Goal: Transaction & Acquisition: Book appointment/travel/reservation

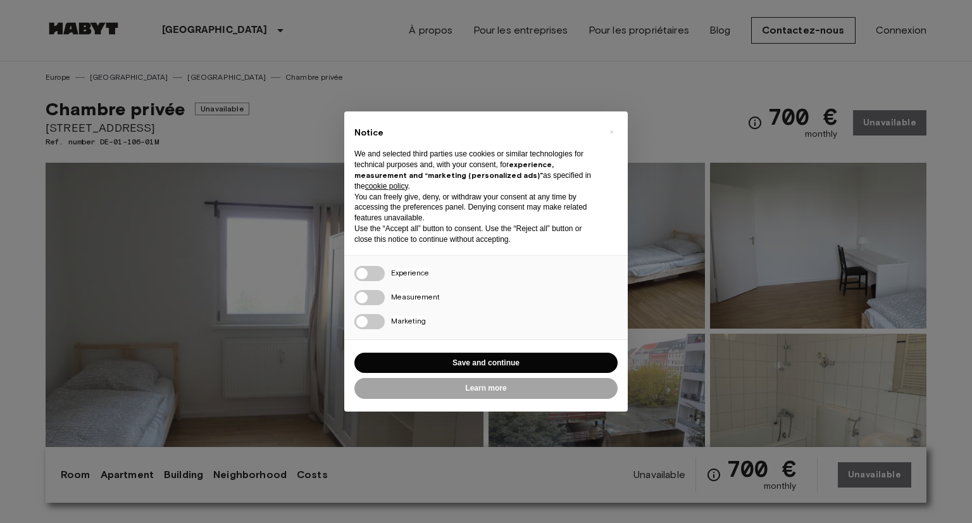
click at [684, 72] on div "× Notice We and selected third parties use cookies or similar technologies for …" at bounding box center [486, 261] width 972 height 523
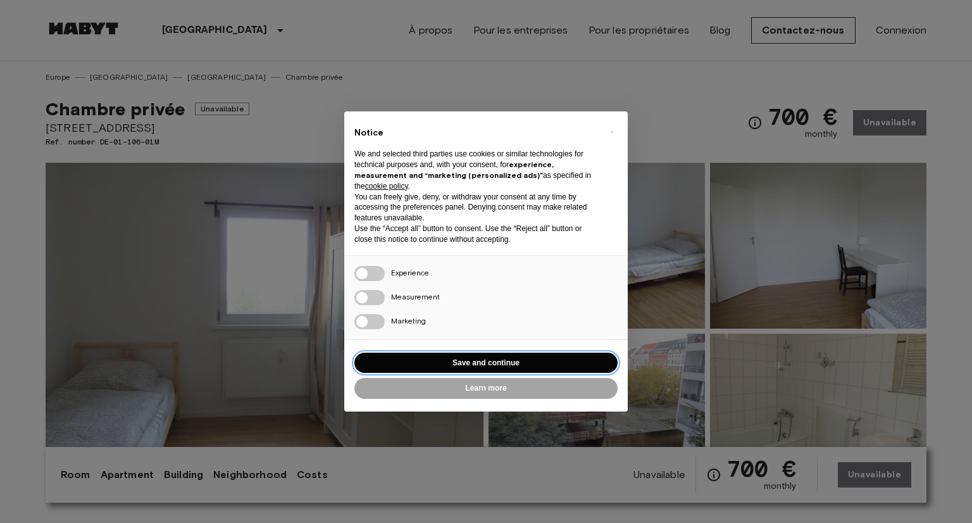
click at [522, 365] on button "Save and continue" at bounding box center [485, 362] width 263 height 21
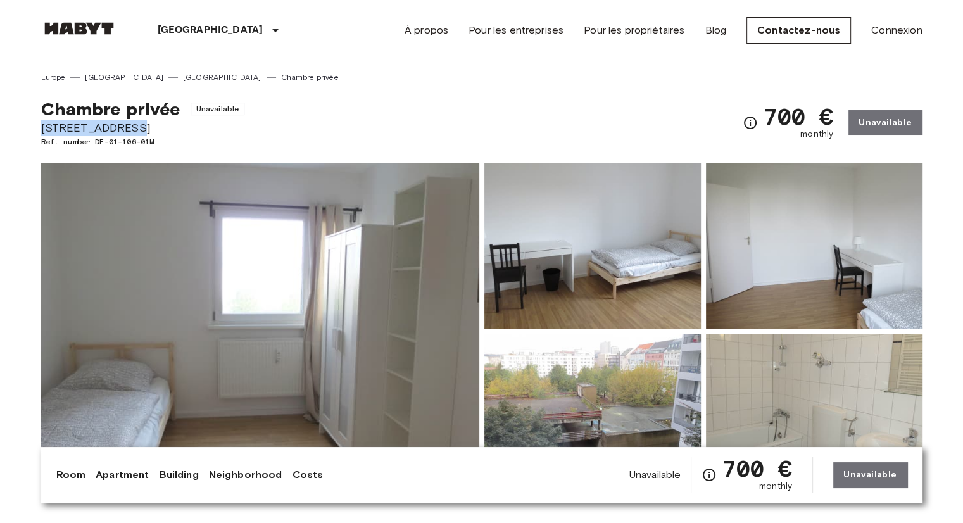
drag, startPoint x: 43, startPoint y: 126, endPoint x: 124, endPoint y: 128, distance: 81.0
click at [124, 128] on span "[STREET_ADDRESS]" at bounding box center [143, 128] width 204 height 16
drag, startPoint x: 43, startPoint y: 106, endPoint x: 130, endPoint y: 122, distance: 88.2
click at [130, 122] on div "Chambre privée Unavailable [STREET_ADDRESS] Ref. number DE-01-106-01M" at bounding box center [143, 122] width 204 height 49
copy div "Chambre privée Unavailable [STREET_ADDRESS]"
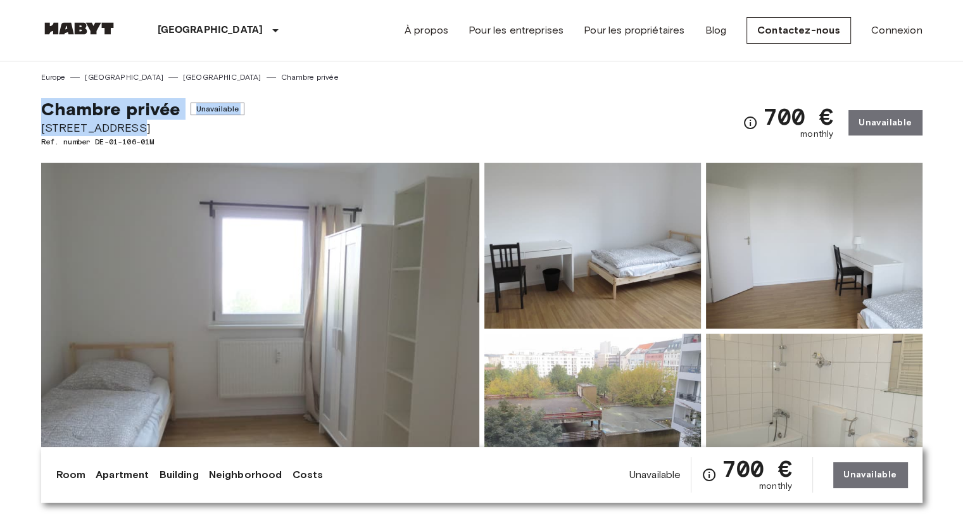
click at [63, 114] on span "Chambre privée" at bounding box center [110, 109] width 139 height 22
click at [53, 115] on span "Chambre privée" at bounding box center [110, 109] width 139 height 22
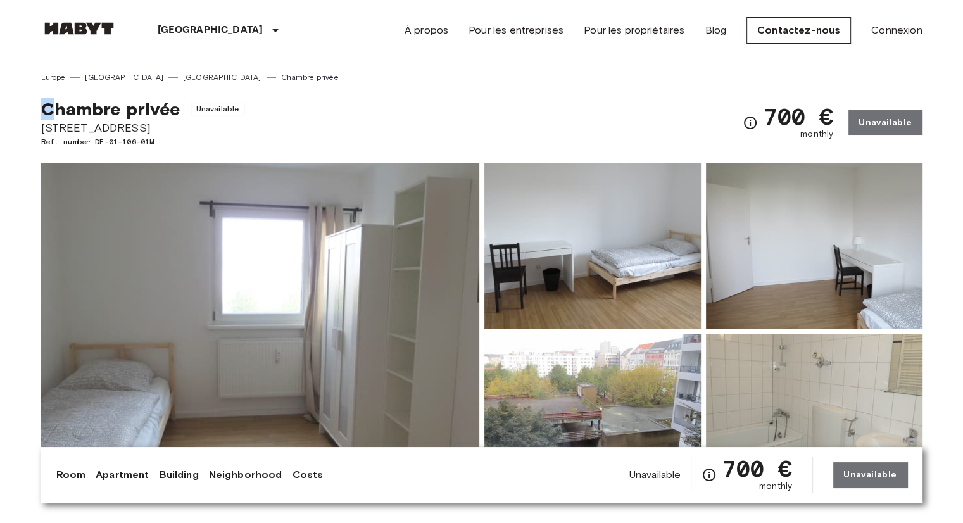
click at [53, 115] on span "Chambre privée" at bounding box center [110, 109] width 139 height 22
click at [45, 109] on span "Chambre privée" at bounding box center [110, 109] width 139 height 22
drag, startPoint x: 43, startPoint y: 109, endPoint x: 175, endPoint y: 108, distance: 131.6
click at [175, 108] on span "Chambre privée" at bounding box center [110, 109] width 139 height 22
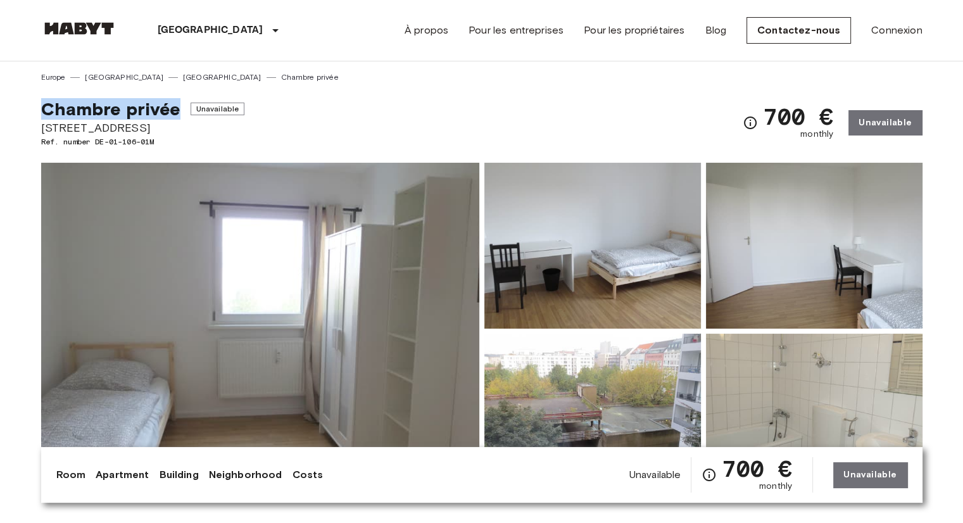
copy span "Chambre privée"
drag, startPoint x: 41, startPoint y: 127, endPoint x: 126, endPoint y: 126, distance: 84.8
click at [126, 126] on span "[STREET_ADDRESS]" at bounding box center [143, 128] width 204 height 16
copy span "[STREET_ADDRESS]"
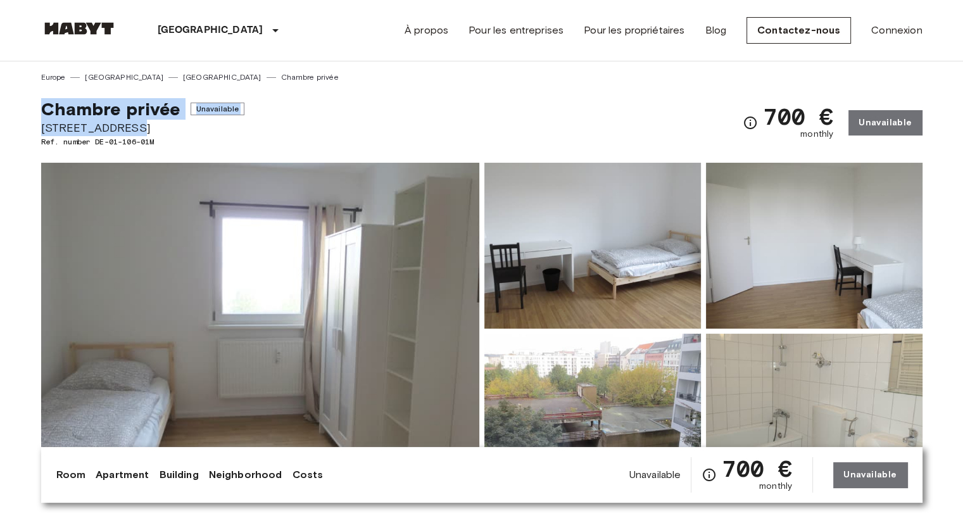
drag, startPoint x: 44, startPoint y: 103, endPoint x: 128, endPoint y: 122, distance: 86.9
click at [128, 122] on div "Chambre privée Unavailable [STREET_ADDRESS] Ref. number DE-01-106-01M" at bounding box center [143, 122] width 204 height 49
copy div "Chambre privée Unavailable [STREET_ADDRESS]"
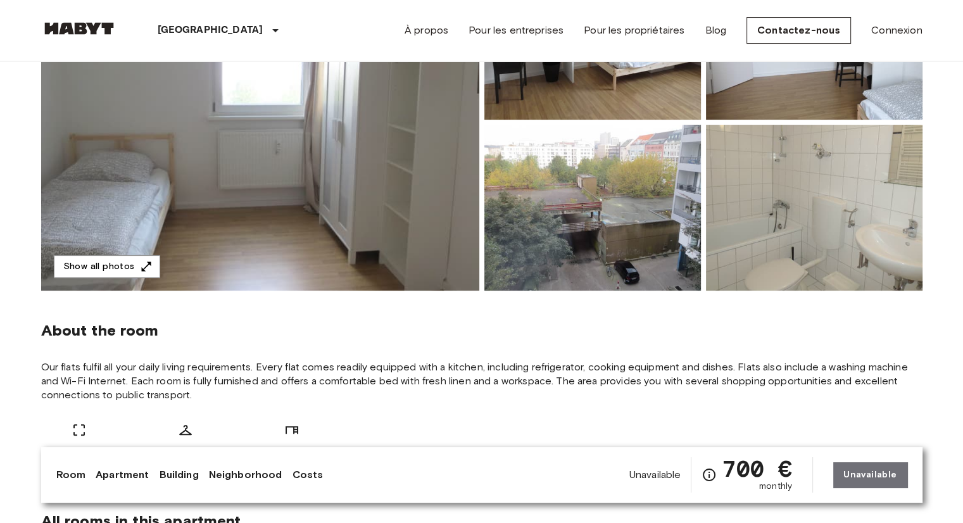
scroll to position [316, 0]
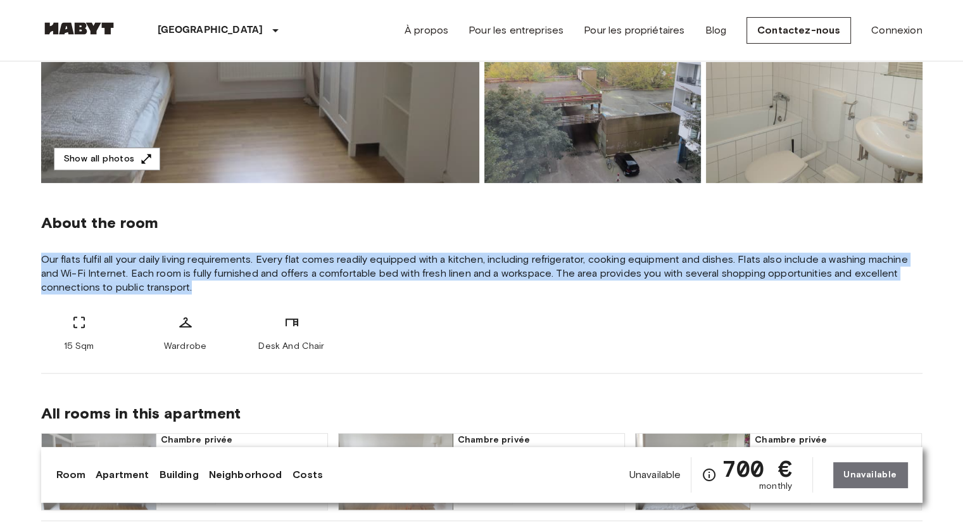
drag, startPoint x: 42, startPoint y: 259, endPoint x: 195, endPoint y: 287, distance: 155.8
click at [195, 287] on span "Our flats fulfil all your daily living requirements. Every flat comes readily e…" at bounding box center [481, 273] width 881 height 42
copy span "Our flats fulfil all your daily living requirements. Every flat comes readily e…"
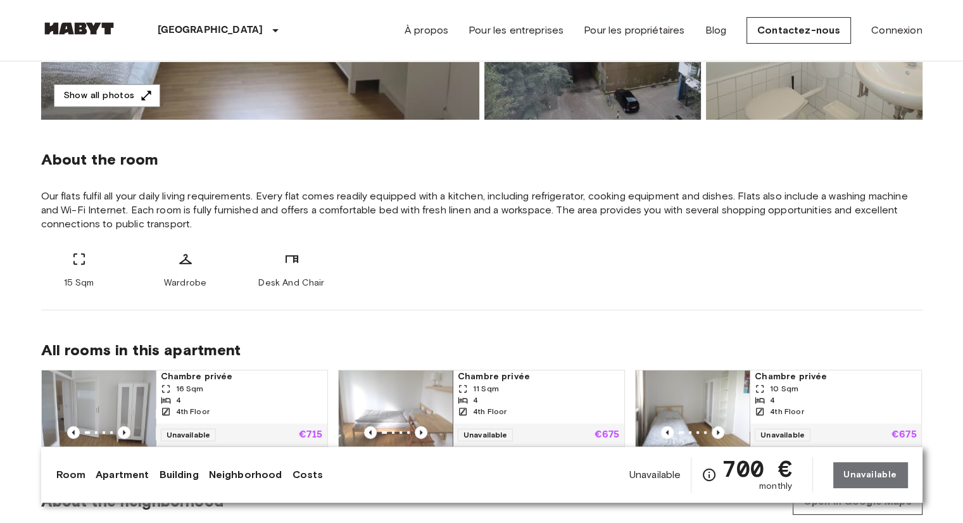
click at [501, 261] on div "15 Sqm Wardrobe Desk And Chair" at bounding box center [481, 270] width 881 height 38
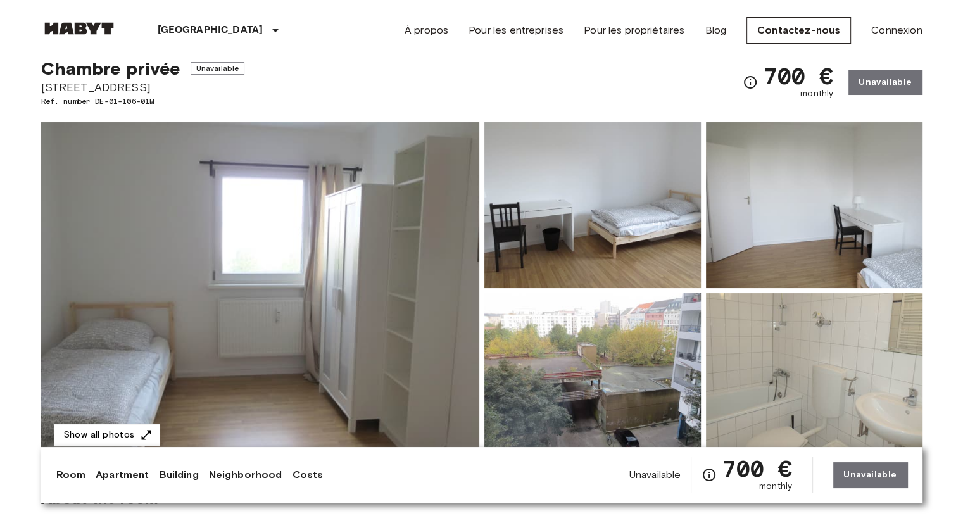
scroll to position [63, 0]
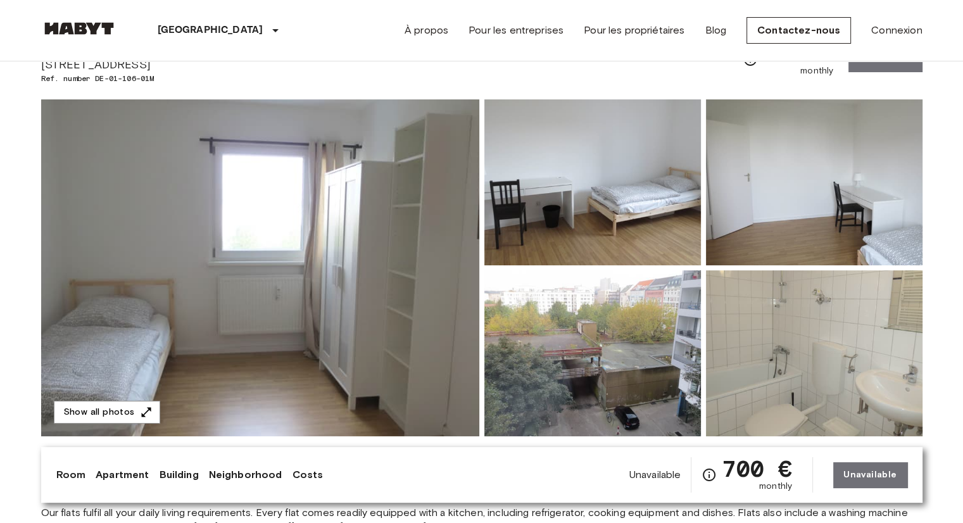
click at [300, 268] on img at bounding box center [260, 267] width 438 height 337
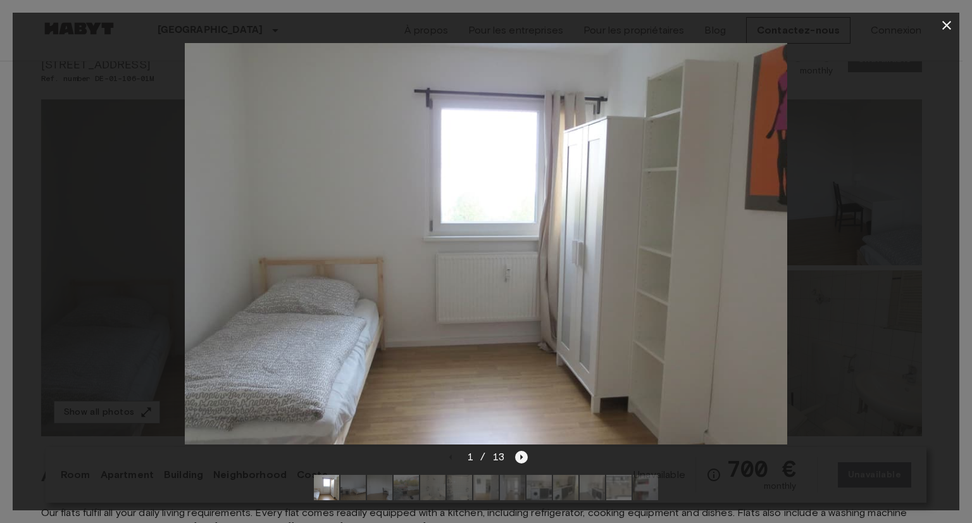
click at [522, 451] on icon "Next image" at bounding box center [521, 457] width 13 height 13
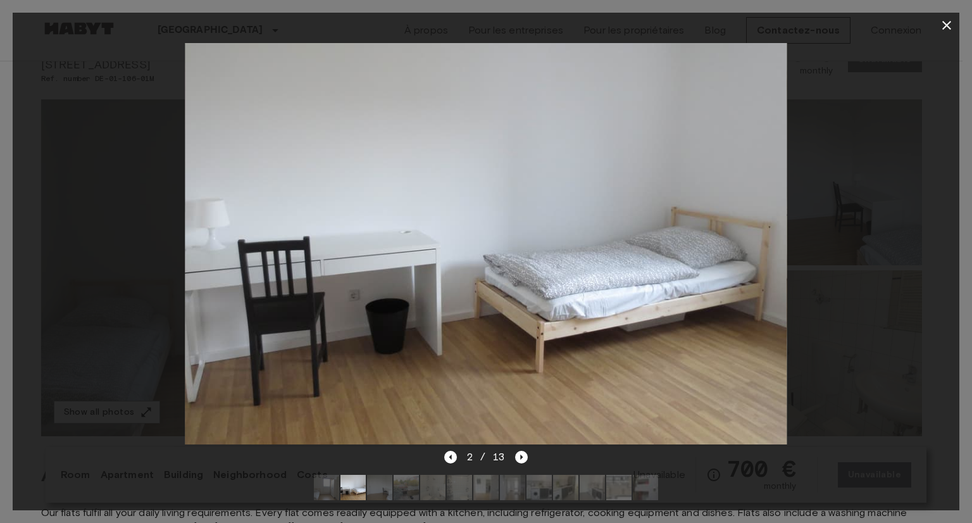
click at [523, 454] on div "2 / 13" at bounding box center [486, 456] width 84 height 15
click at [524, 452] on icon "Next image" at bounding box center [521, 457] width 13 height 13
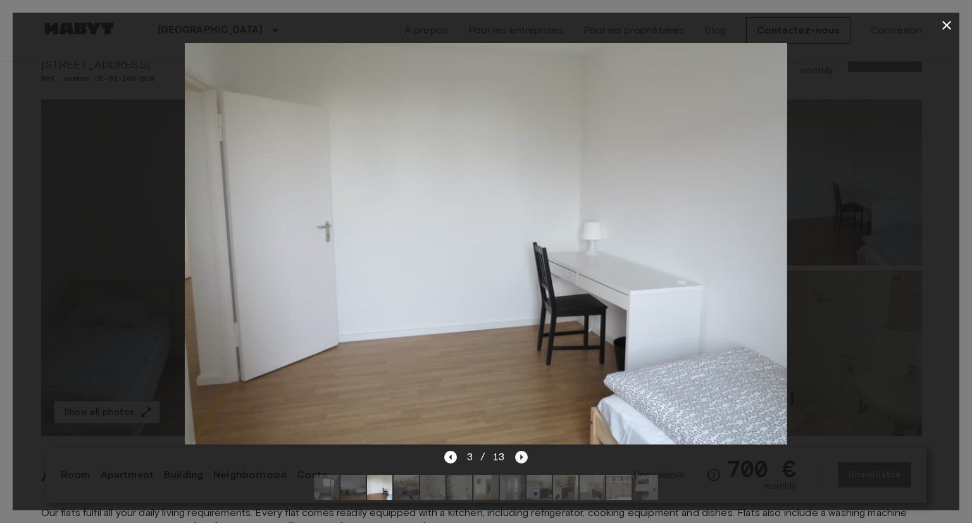
click at [523, 451] on icon "Next image" at bounding box center [521, 457] width 13 height 13
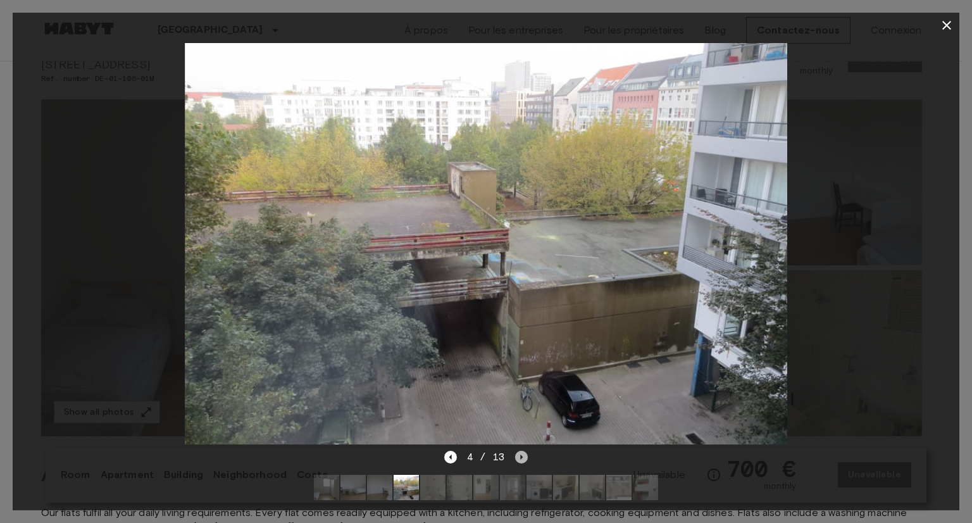
click at [518, 451] on icon "Next image" at bounding box center [521, 457] width 13 height 13
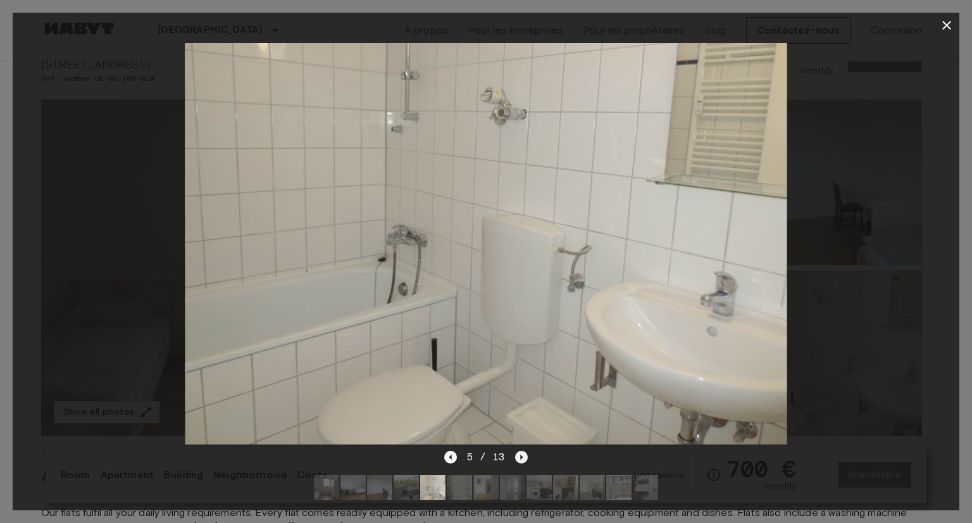
click at [520, 451] on icon "Next image" at bounding box center [521, 457] width 13 height 13
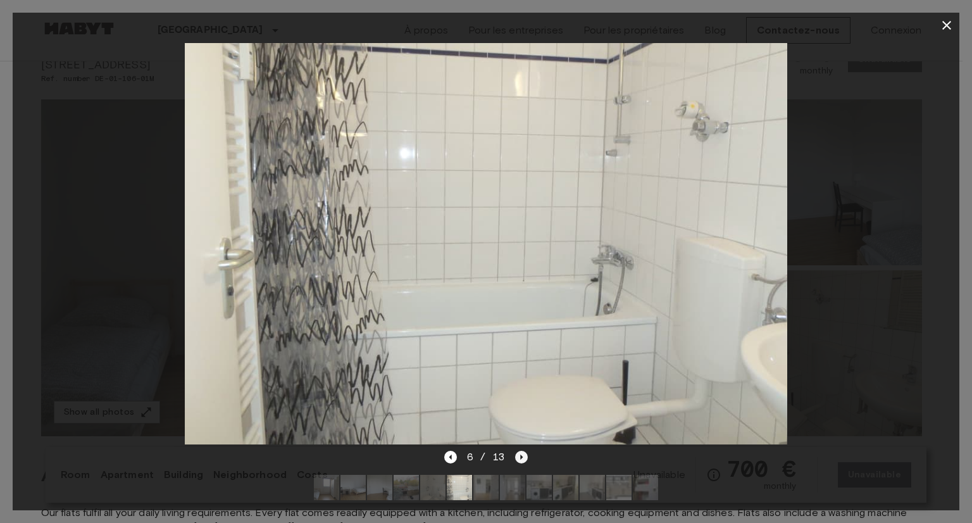
click at [524, 451] on icon "Next image" at bounding box center [521, 457] width 13 height 13
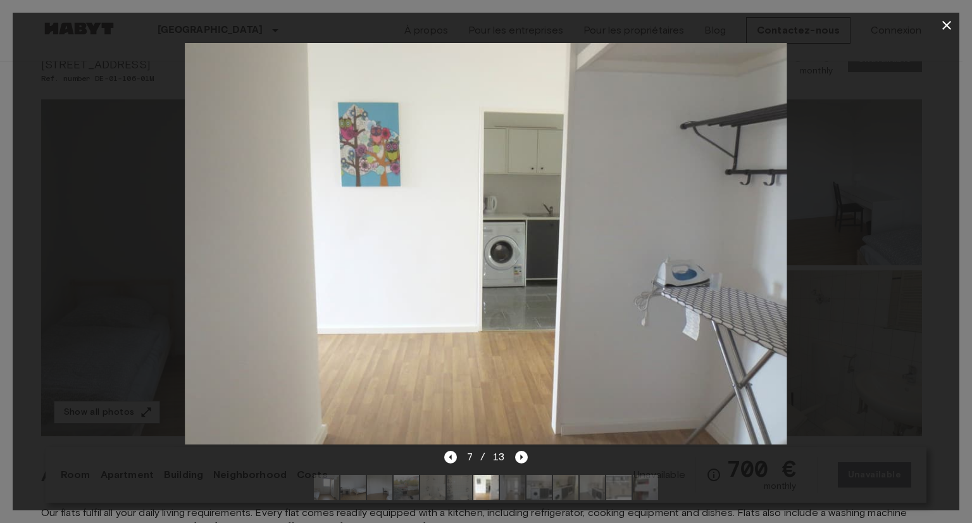
drag, startPoint x: 522, startPoint y: 447, endPoint x: 504, endPoint y: 339, distance: 109.0
click at [522, 454] on icon "Next image" at bounding box center [522, 456] width 3 height 5
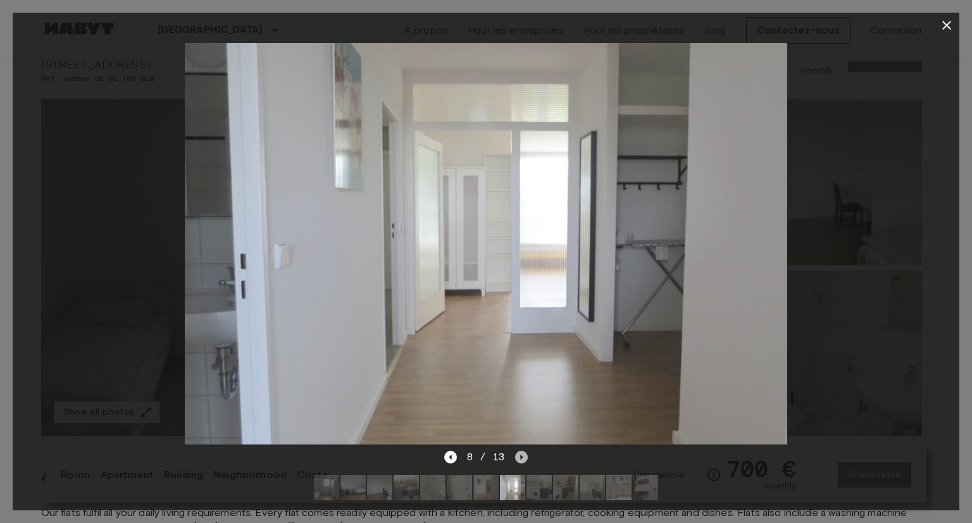
click at [515, 451] on icon "Next image" at bounding box center [521, 457] width 13 height 13
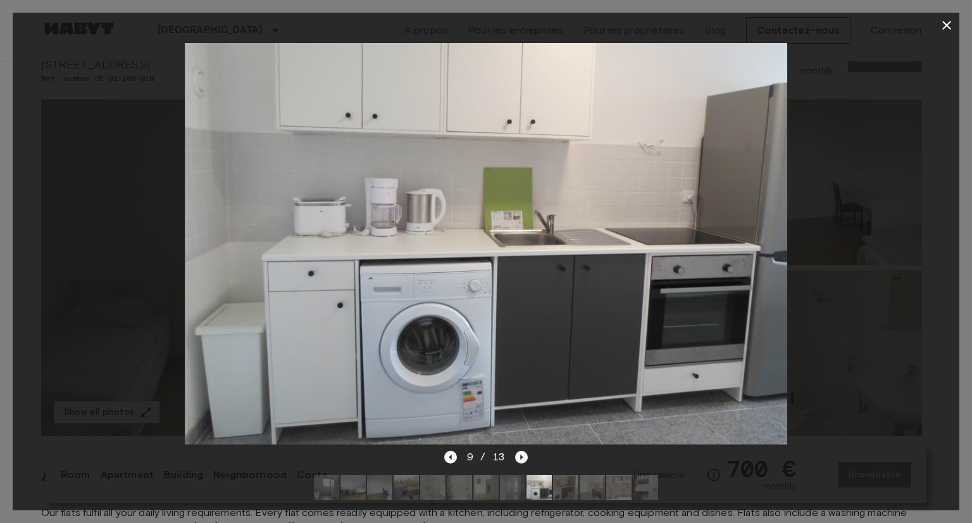
drag, startPoint x: 521, startPoint y: 444, endPoint x: 520, endPoint y: 435, distance: 8.9
click at [521, 451] on icon "Next image" at bounding box center [521, 457] width 13 height 13
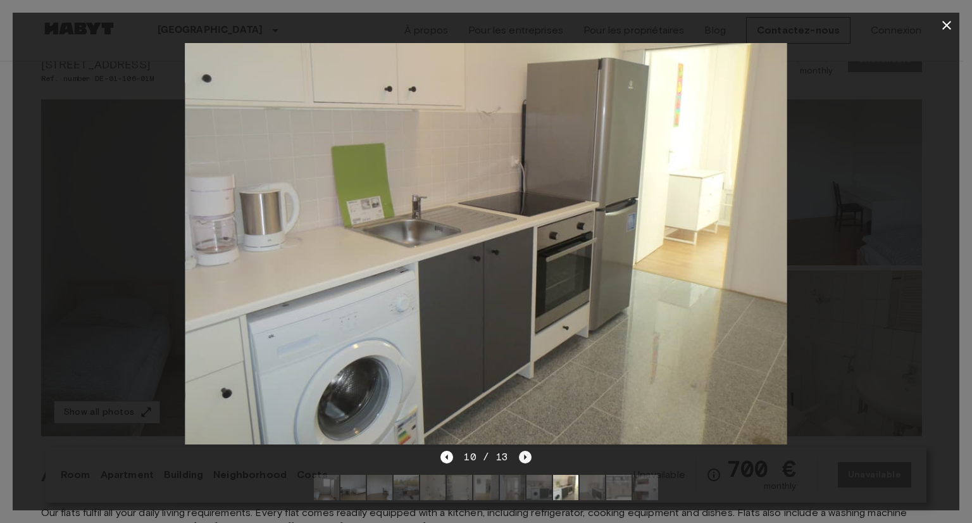
click at [526, 451] on icon "Next image" at bounding box center [525, 457] width 13 height 13
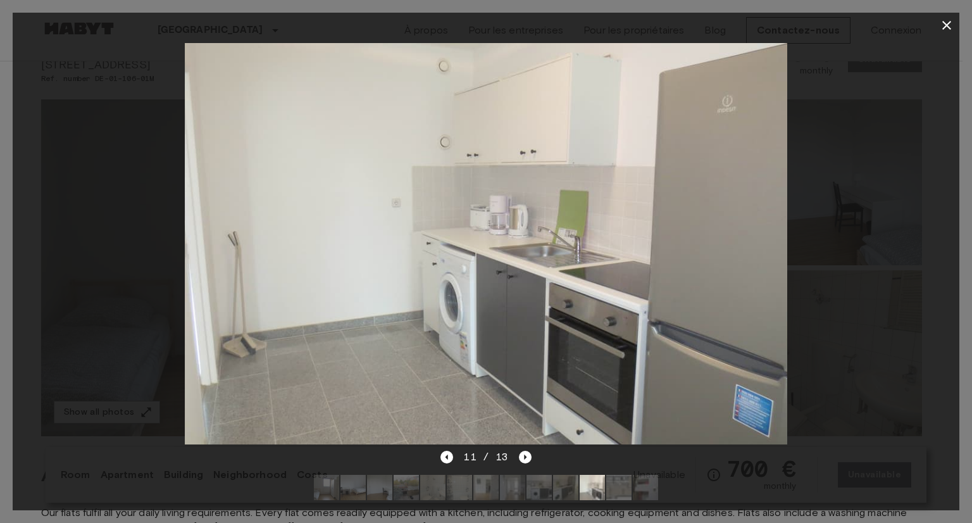
drag, startPoint x: 525, startPoint y: 450, endPoint x: 516, endPoint y: 392, distance: 58.3
click at [525, 451] on icon "Next image" at bounding box center [525, 457] width 13 height 13
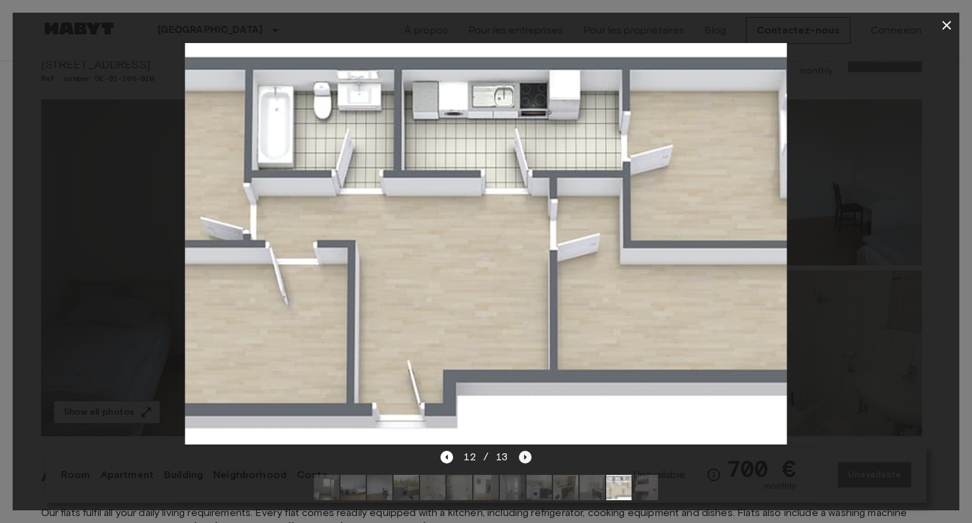
click at [527, 451] on icon "Next image" at bounding box center [525, 457] width 13 height 13
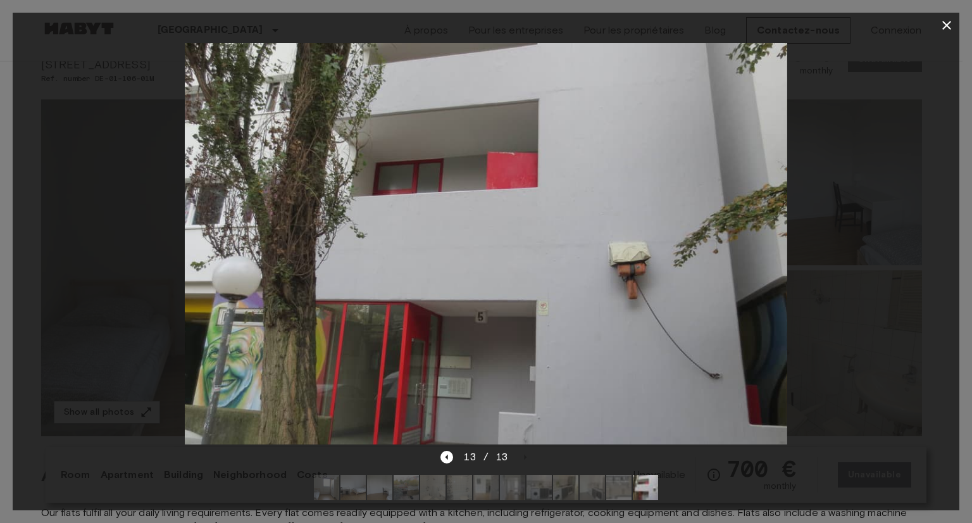
click at [945, 28] on icon "button" at bounding box center [946, 25] width 15 height 15
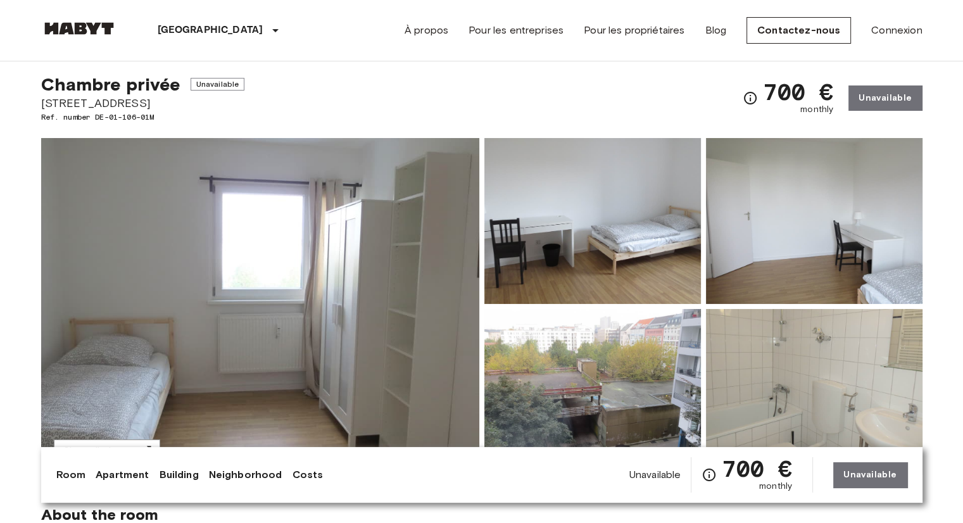
scroll to position [316, 0]
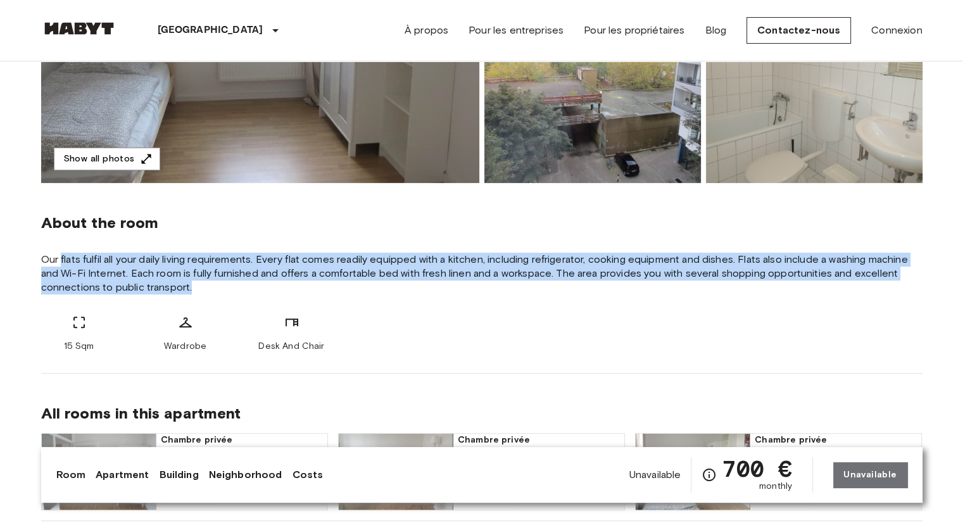
drag, startPoint x: 61, startPoint y: 258, endPoint x: 206, endPoint y: 284, distance: 148.0
click at [206, 284] on span "Our flats fulfil all your daily living requirements. Every flat comes readily e…" at bounding box center [481, 273] width 881 height 42
copy span "flats fulfil all your daily living requirements. Every flat comes readily equip…"
